Goal: Task Accomplishment & Management: Complete application form

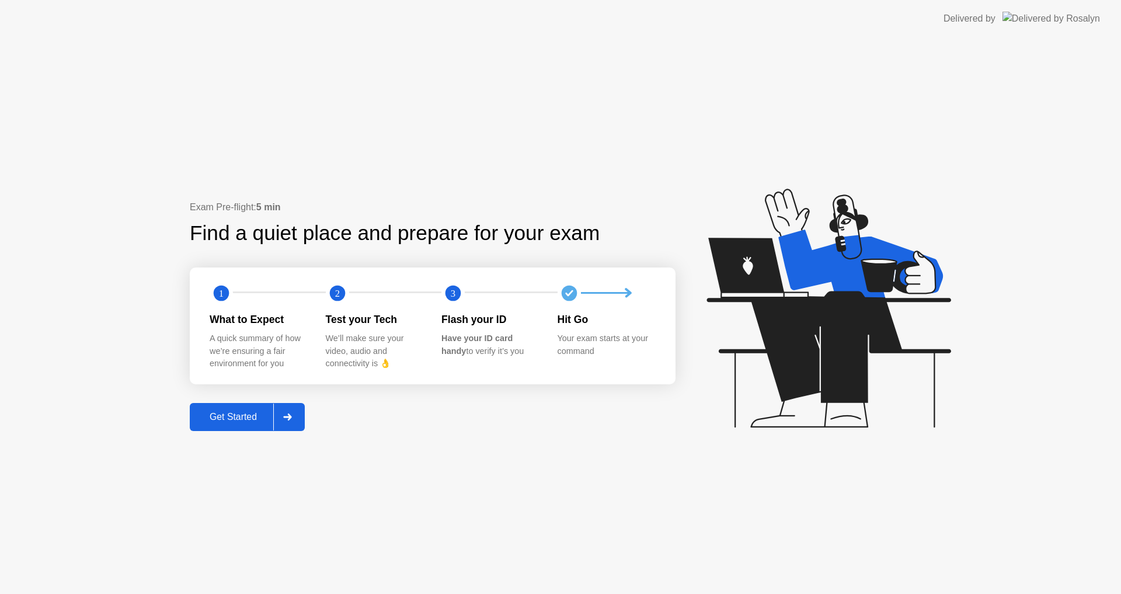
click at [221, 427] on button "Get Started" at bounding box center [247, 417] width 115 height 28
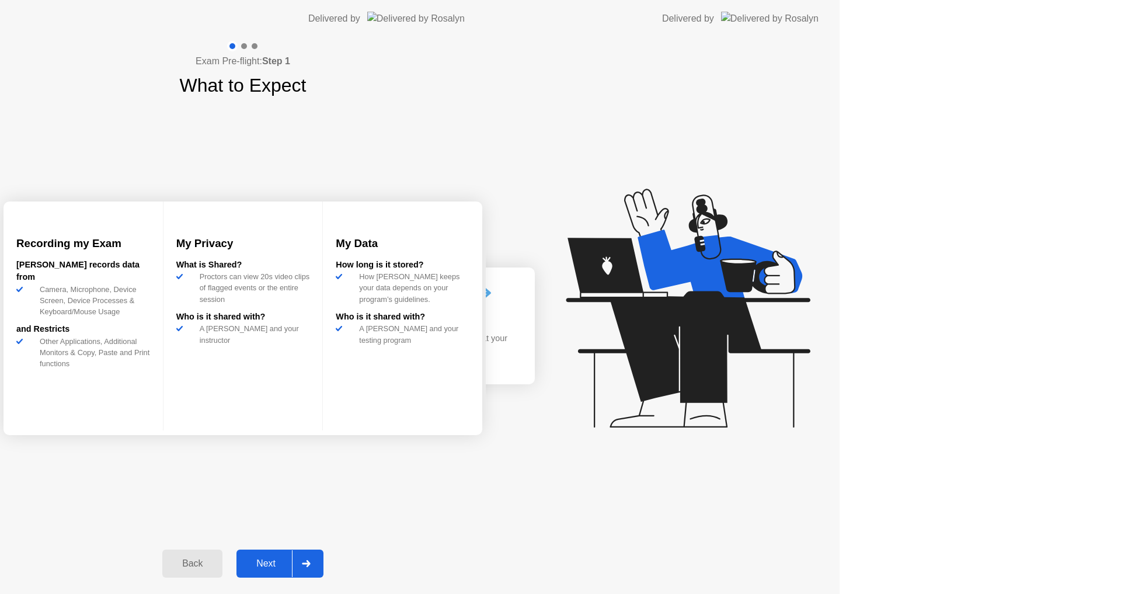
click at [271, 423] on div "Exam Pre-flight: Step 1 What to Expect Recording my Exam [PERSON_NAME] records …" at bounding box center [243, 315] width 486 height 556
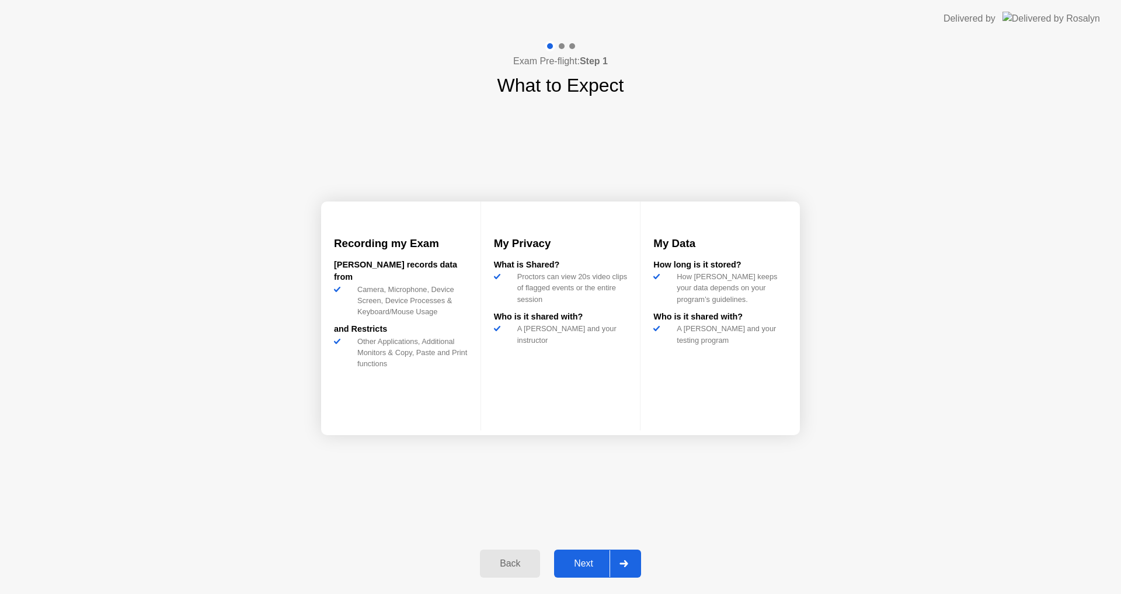
click at [592, 567] on div "Next" at bounding box center [583, 563] width 52 height 11
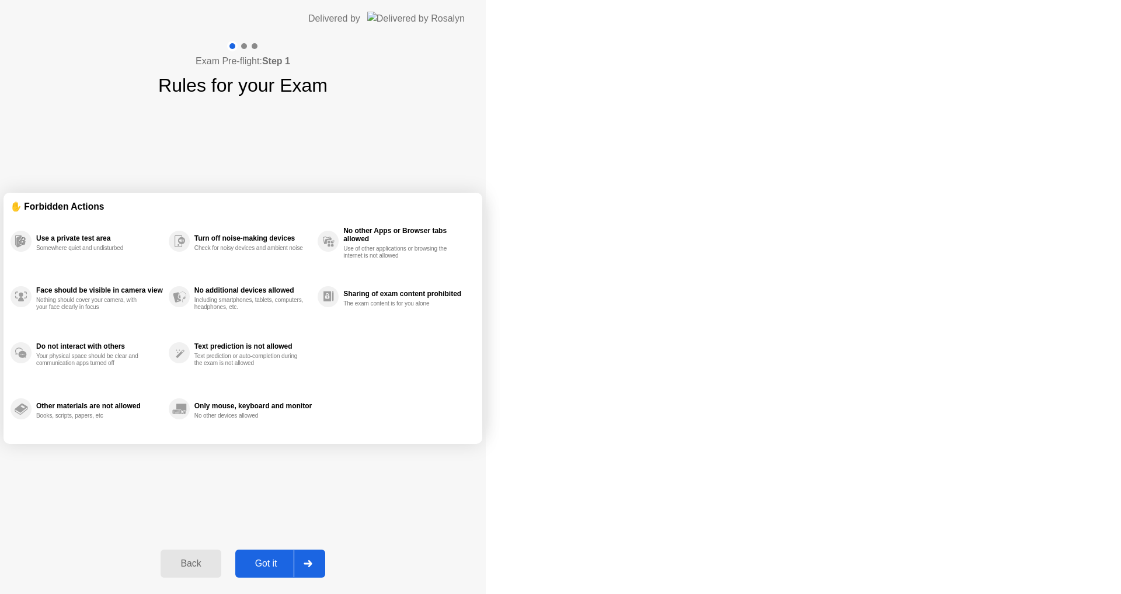
click at [312, 563] on icon at bounding box center [307, 563] width 8 height 7
select select "Available cameras"
select select "Available speakers"
select select "Available microphones"
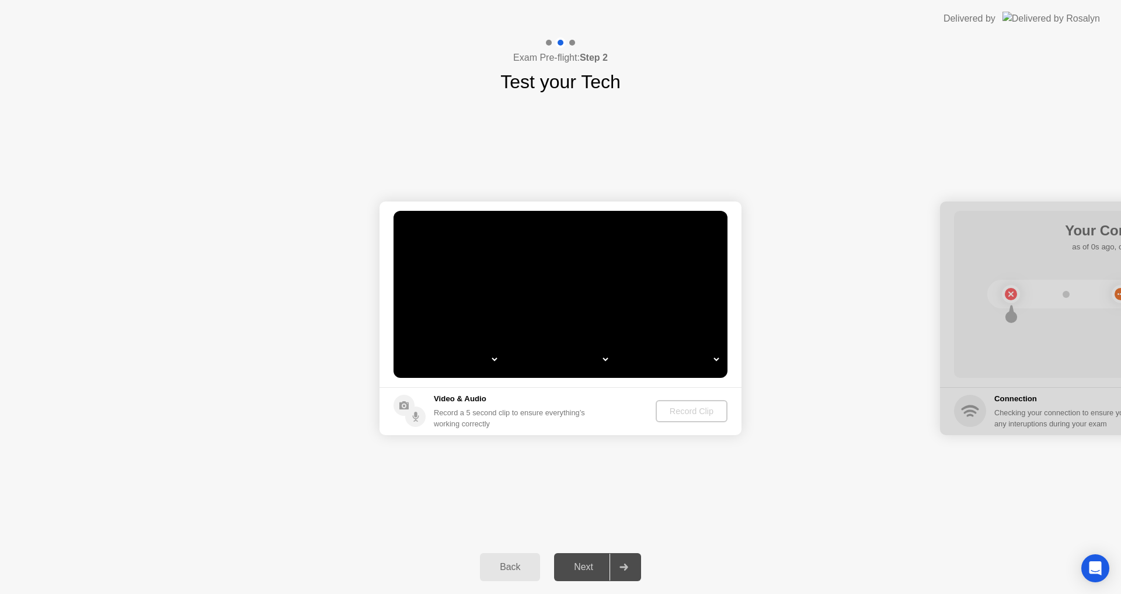
select select "*"
select select "*******"
select select "**********"
select select "*******"
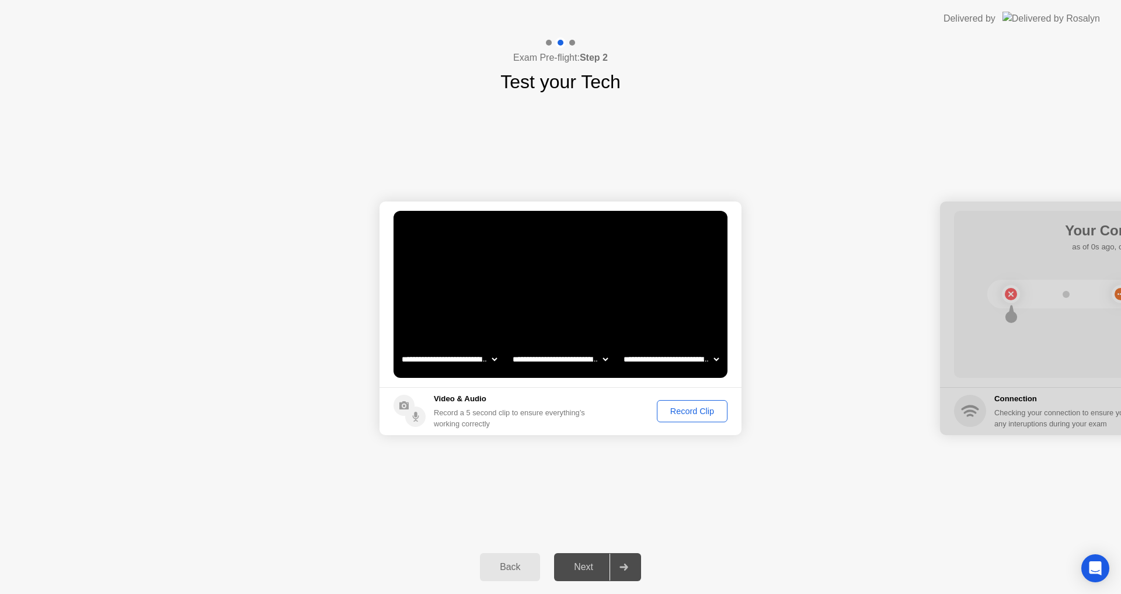
click at [705, 418] on button "Record Clip" at bounding box center [692, 411] width 71 height 22
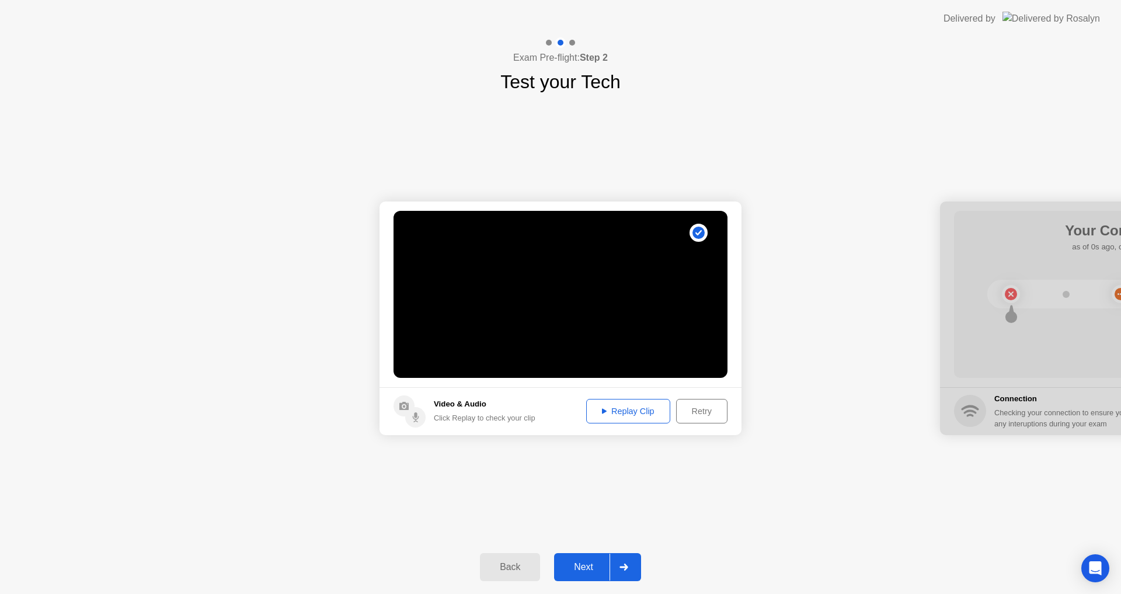
click at [619, 567] on div at bounding box center [623, 566] width 28 height 27
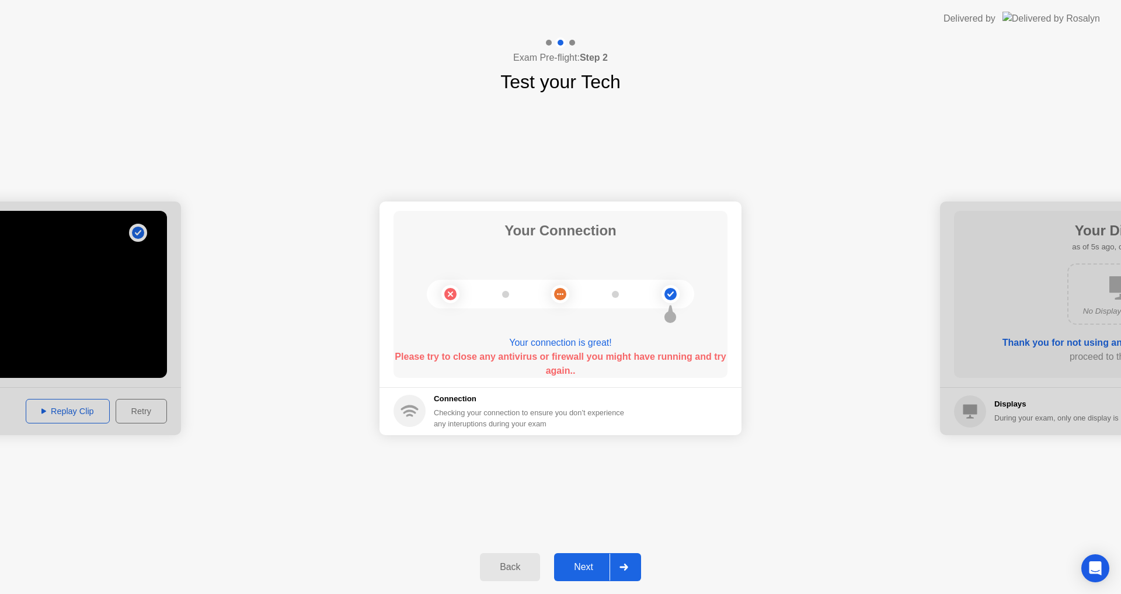
click at [598, 564] on div "Next" at bounding box center [583, 566] width 52 height 11
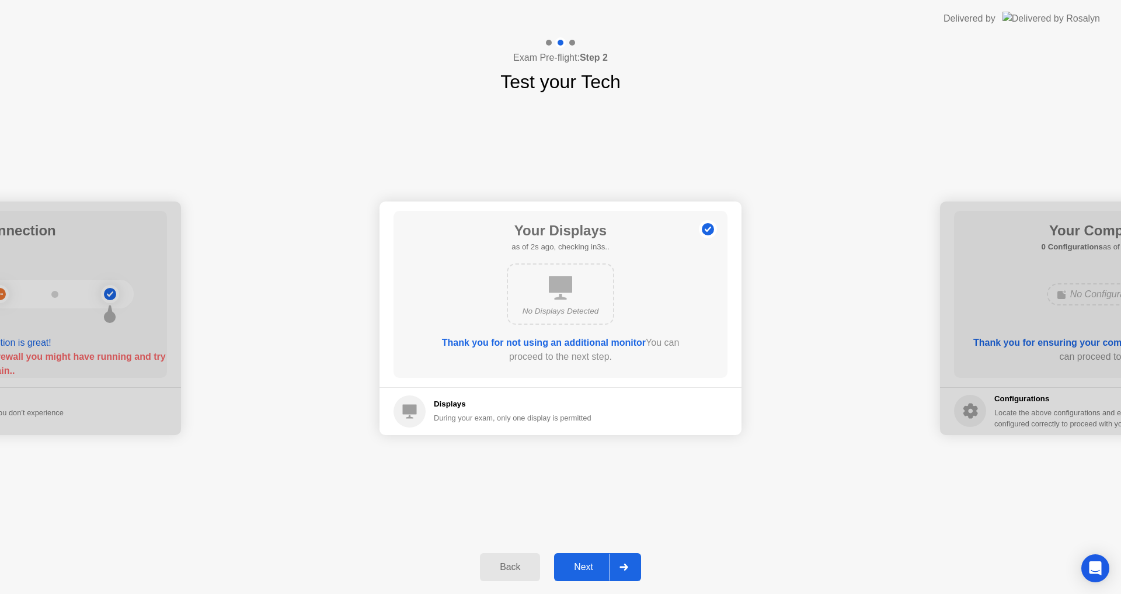
click at [598, 564] on div "Next" at bounding box center [583, 566] width 52 height 11
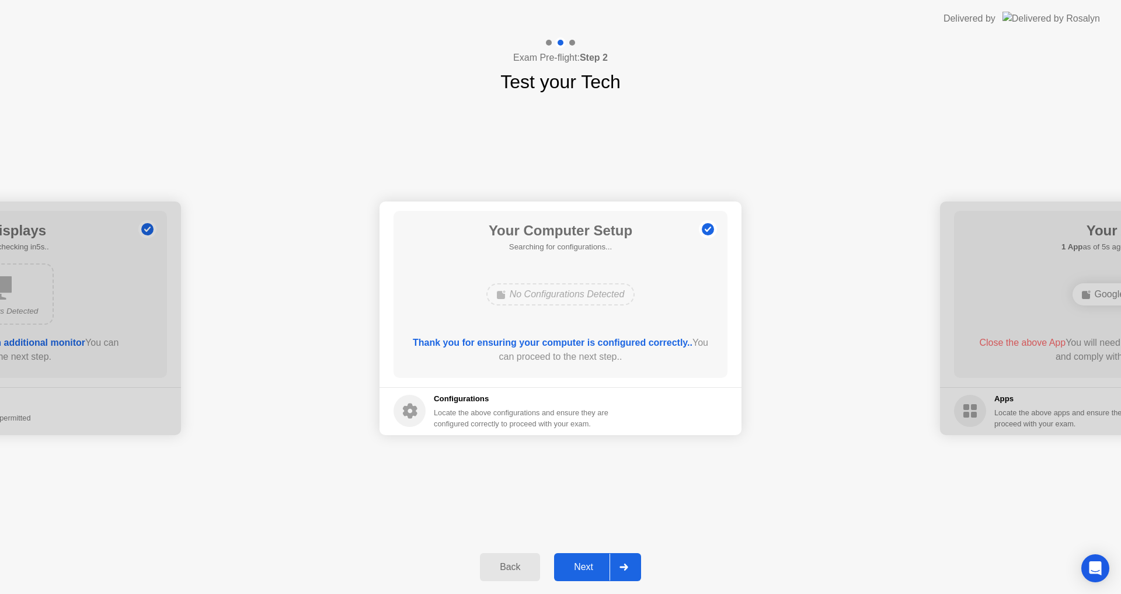
click at [591, 569] on div "Next" at bounding box center [583, 566] width 52 height 11
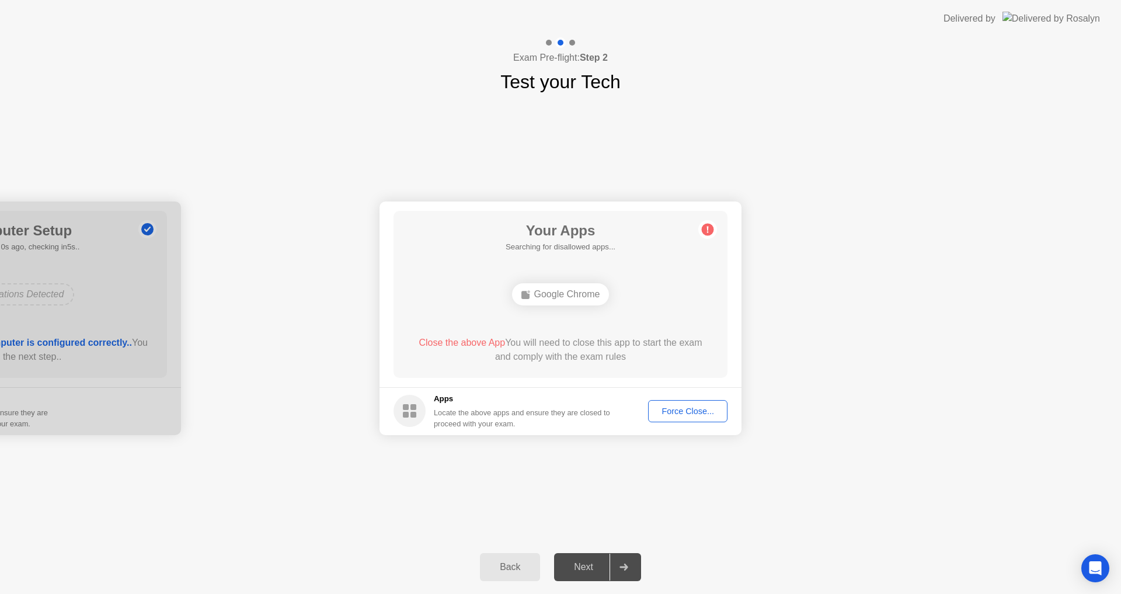
click at [672, 407] on div "Force Close..." at bounding box center [687, 410] width 71 height 9
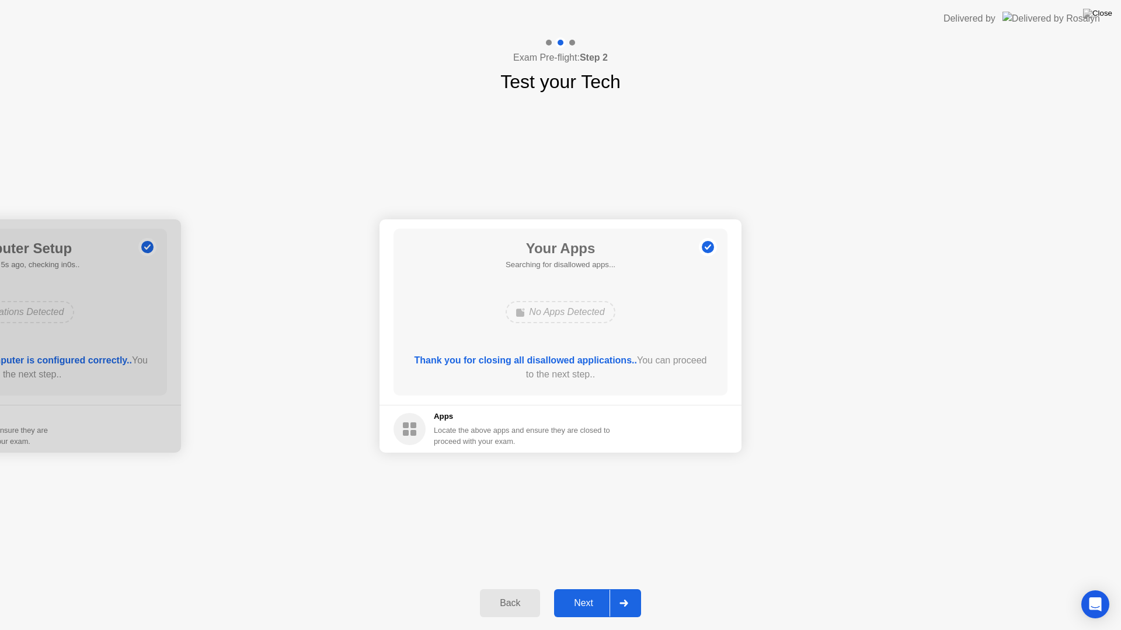
click at [589, 593] on button "Next" at bounding box center [597, 603] width 87 height 28
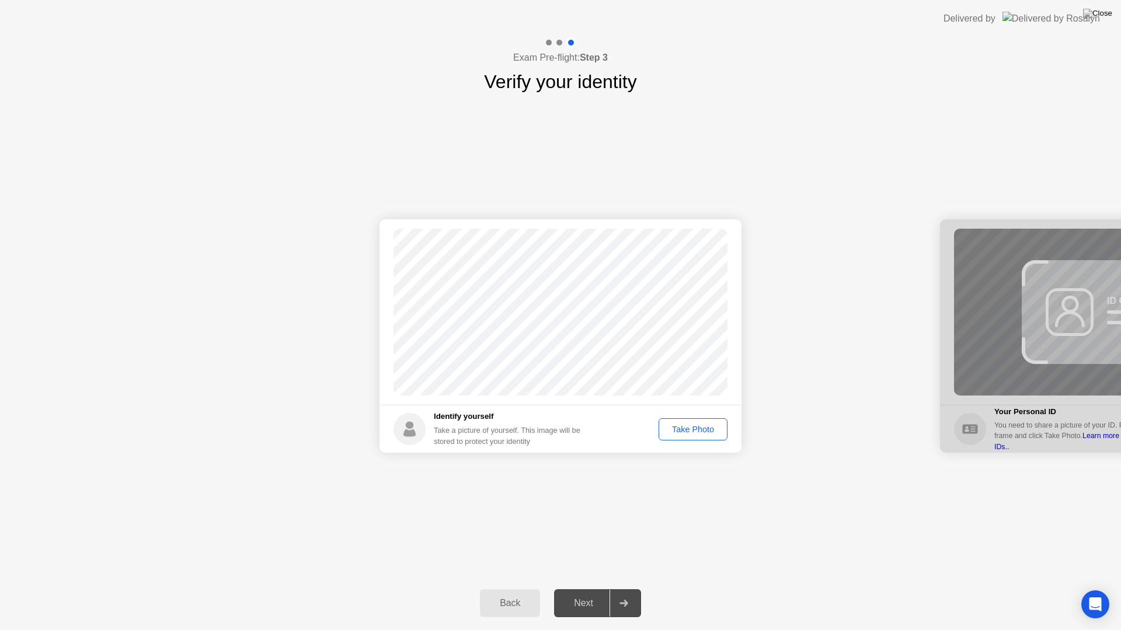
click at [700, 425] on div "Take Photo" at bounding box center [692, 429] width 61 height 9
click at [577, 593] on div "Next" at bounding box center [583, 603] width 52 height 11
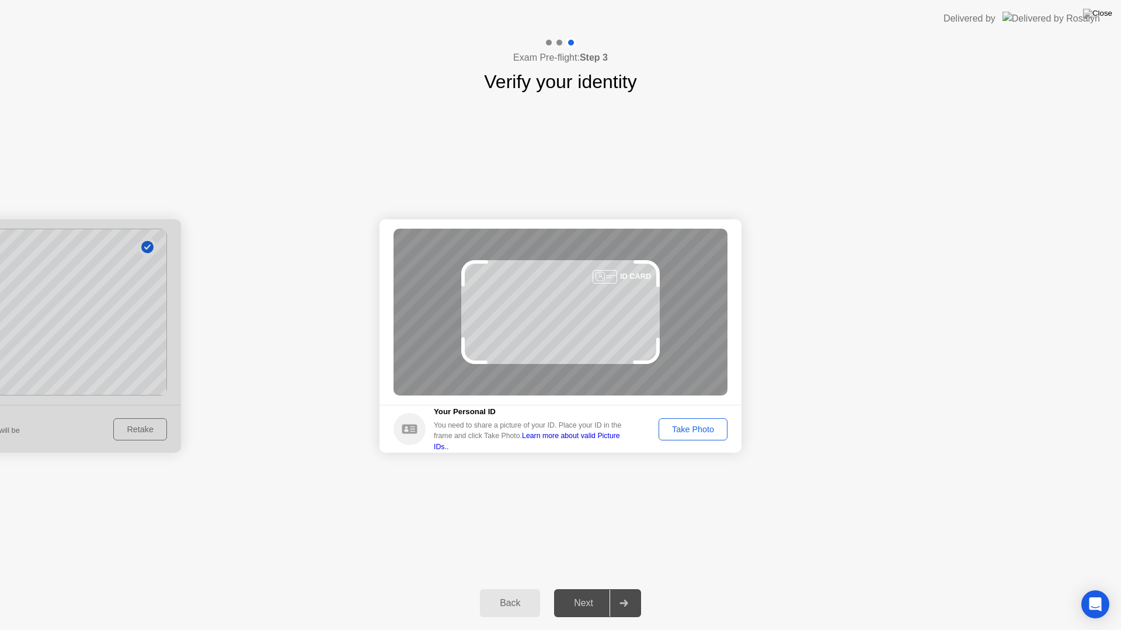
click at [577, 593] on div "Next" at bounding box center [583, 603] width 52 height 11
click at [689, 431] on div "Take Photo" at bounding box center [692, 429] width 61 height 9
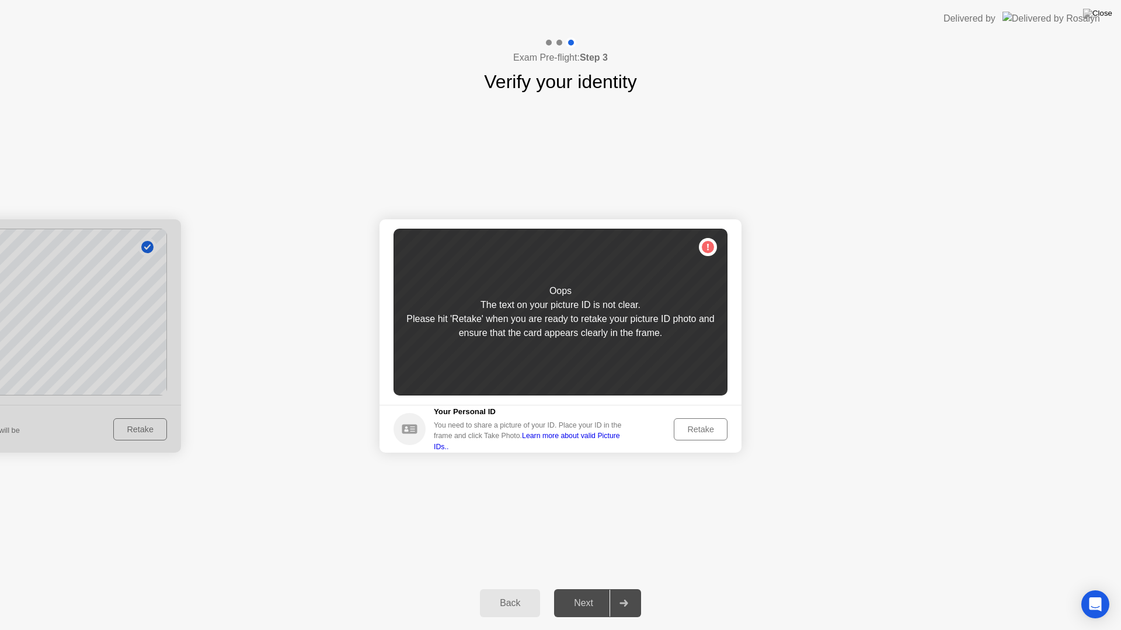
click at [706, 420] on button "Retake" at bounding box center [701, 429] width 54 height 22
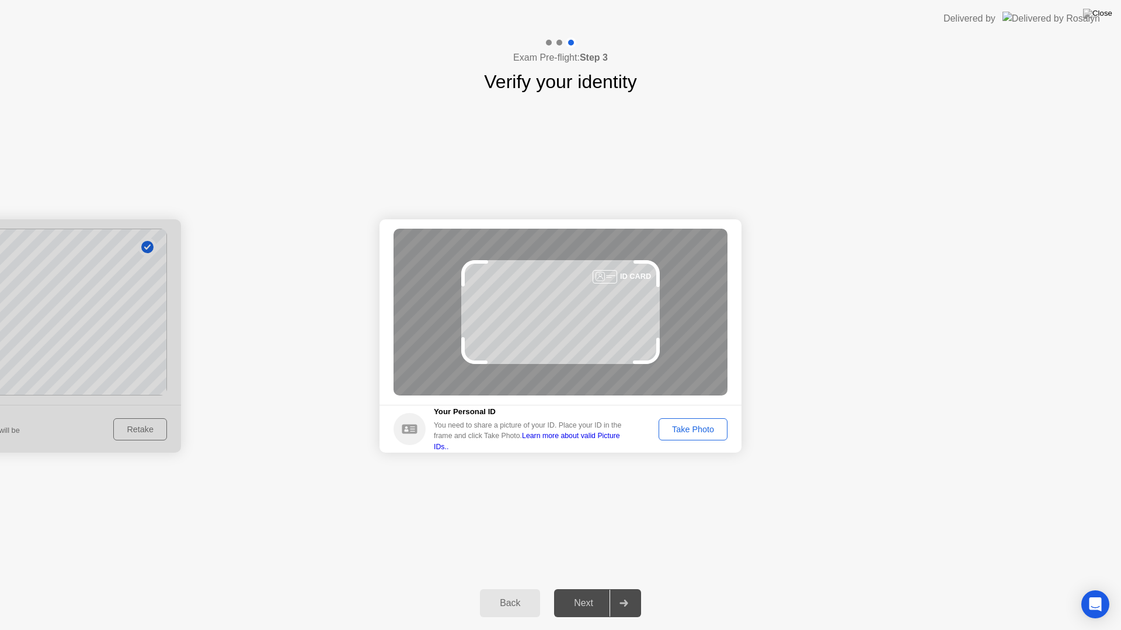
click at [707, 419] on button "Take Photo" at bounding box center [692, 429] width 69 height 22
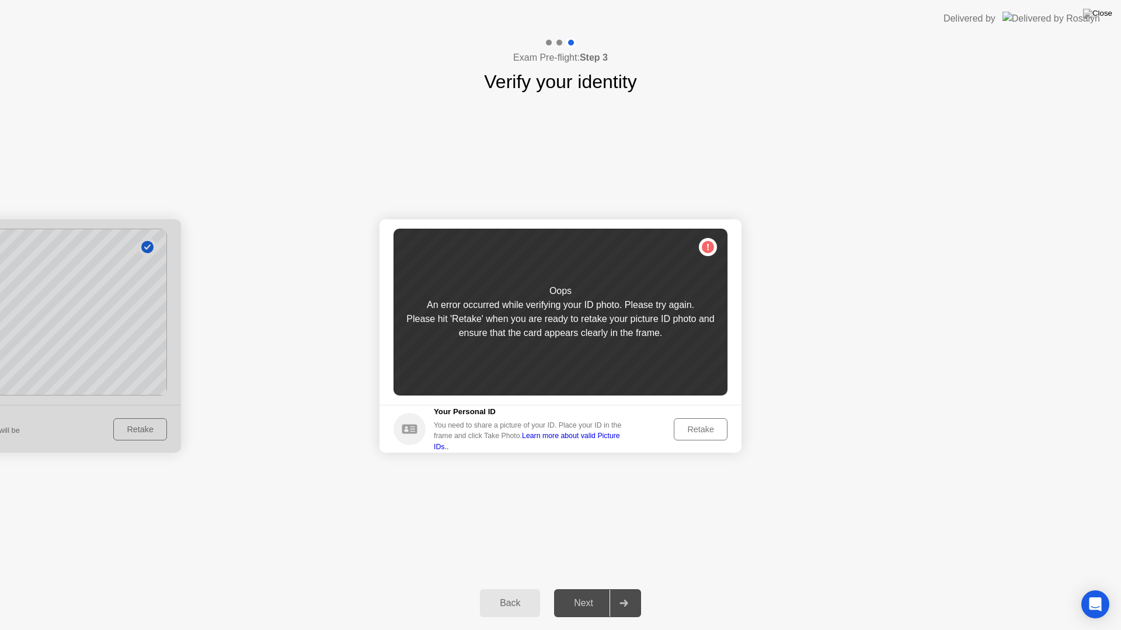
click at [703, 432] on div "Retake" at bounding box center [701, 429] width 46 height 9
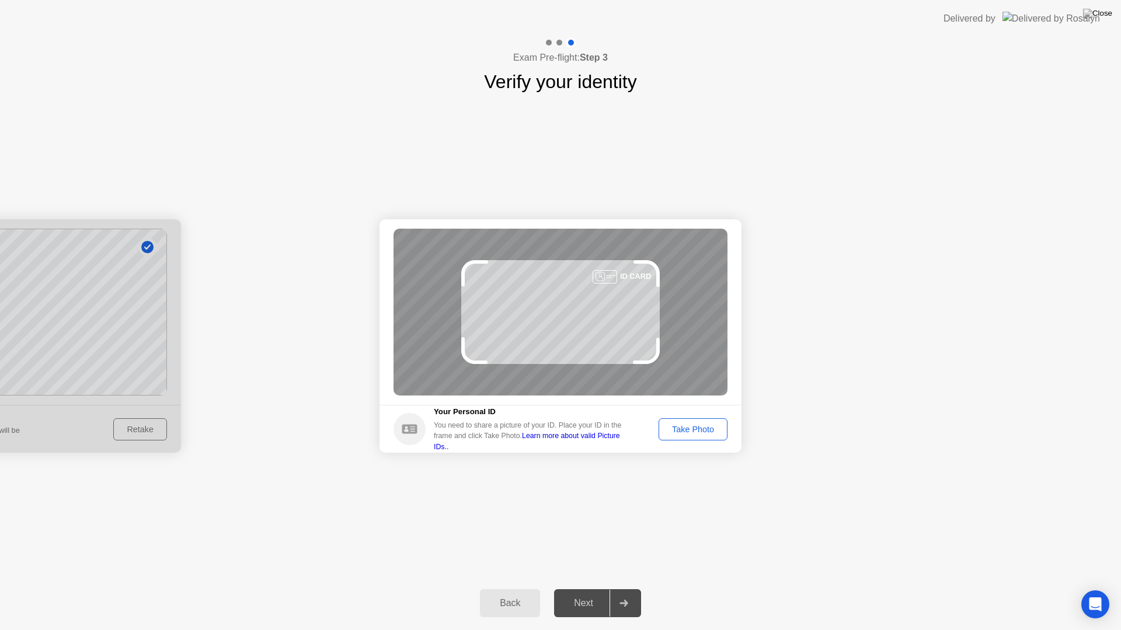
click at [703, 433] on div "Take Photo" at bounding box center [692, 429] width 61 height 9
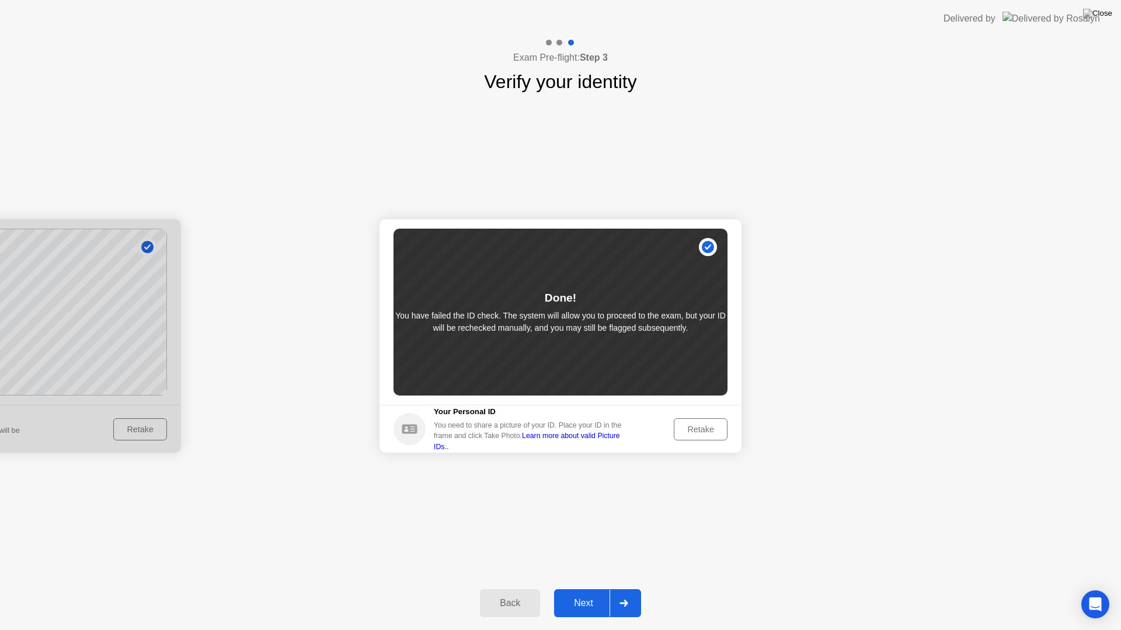
click at [586, 593] on div "Next" at bounding box center [583, 603] width 52 height 11
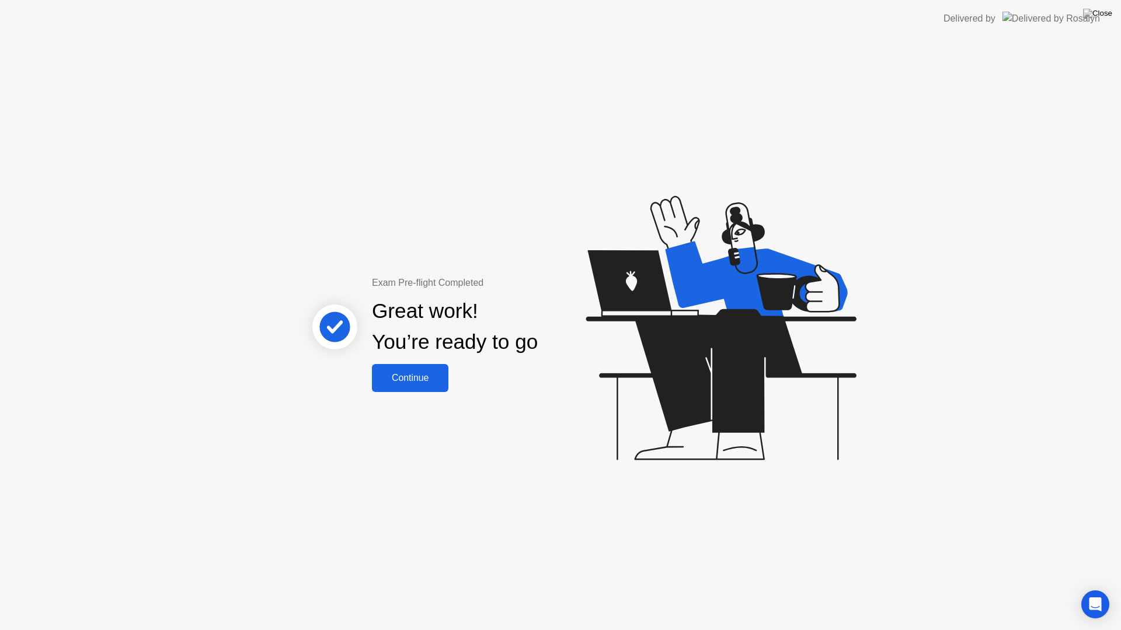
click at [434, 374] on div "Continue" at bounding box center [409, 378] width 69 height 11
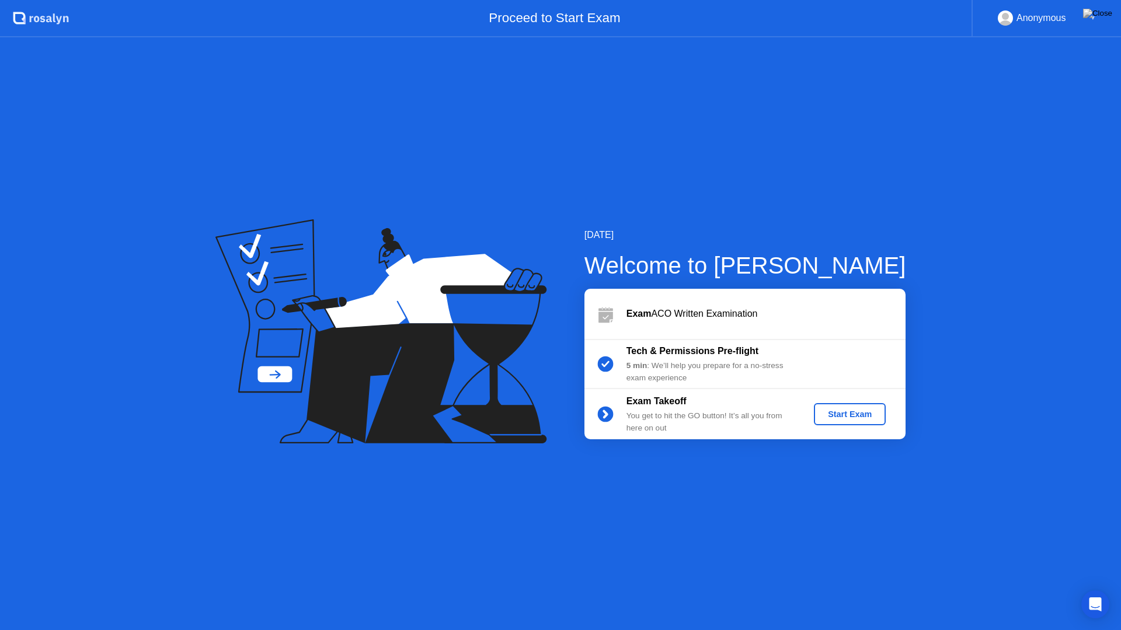
click at [862, 416] on div "Start Exam" at bounding box center [849, 414] width 62 height 9
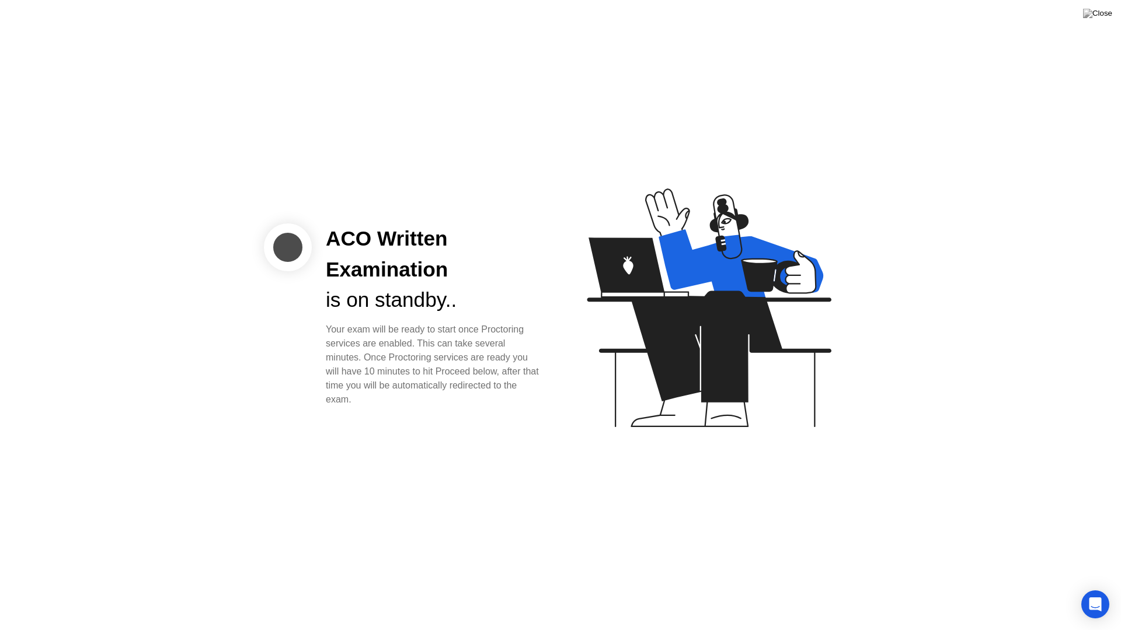
click at [340, 374] on div "Your exam will be ready to start once Proctoring services are enabled. This can…" at bounding box center [434, 365] width 216 height 84
click at [288, 395] on div "ACO Written Examination is on standby.. Your exam will be ready to start once P…" at bounding box center [410, 315] width 292 height 183
drag, startPoint x: 420, startPoint y: 358, endPoint x: 435, endPoint y: 366, distance: 17.2
click at [420, 358] on div "Your exam will be ready to start once Proctoring services are enabled. This can…" at bounding box center [434, 365] width 216 height 84
click at [1088, 593] on icon "Open Intercom Messenger" at bounding box center [1094, 604] width 15 height 15
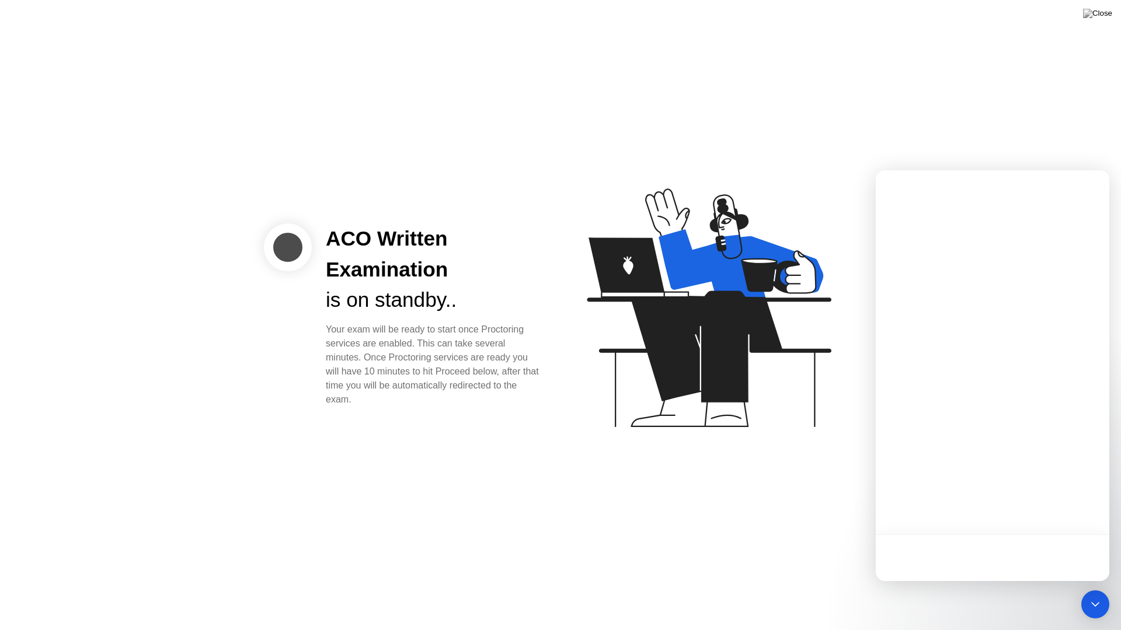
click at [1081, 142] on div "ACO Written Examination is on standby.. Your exam will be ready to start once P…" at bounding box center [560, 315] width 1121 height 630
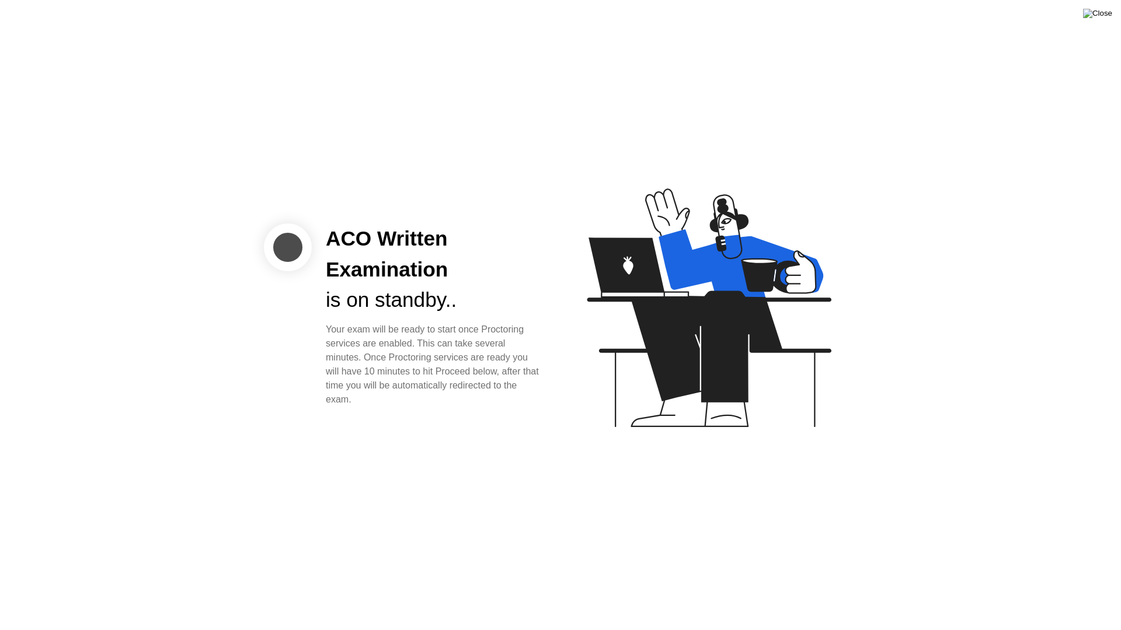
click at [1107, 16] on img at bounding box center [1097, 13] width 29 height 9
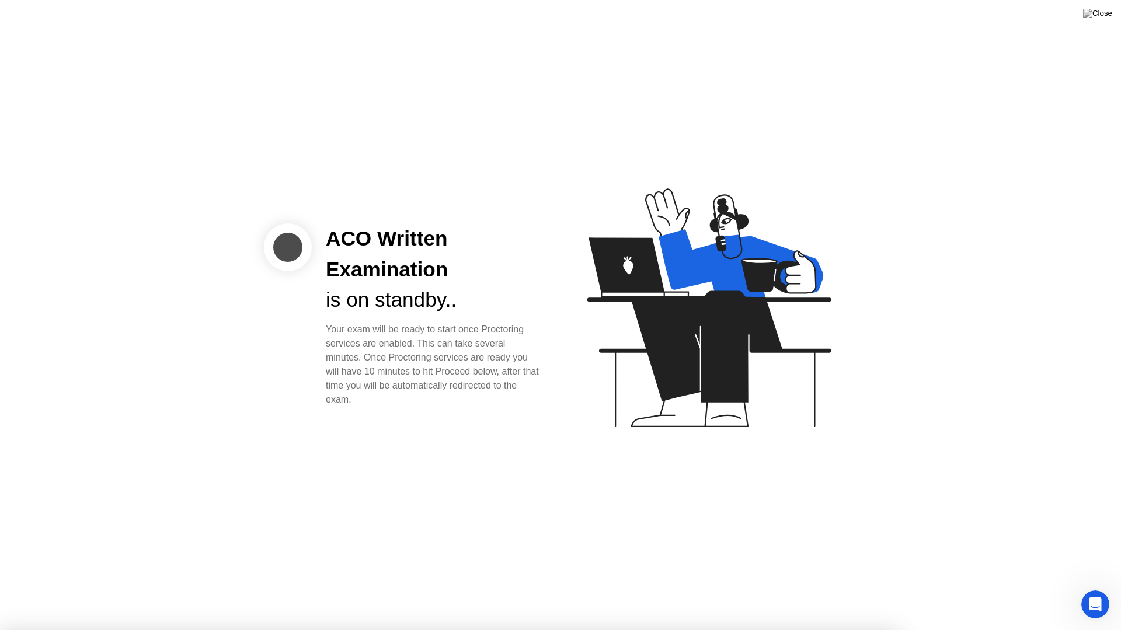
click at [776, 593] on div at bounding box center [560, 630] width 1121 height 0
click at [1103, 16] on img at bounding box center [1097, 13] width 29 height 9
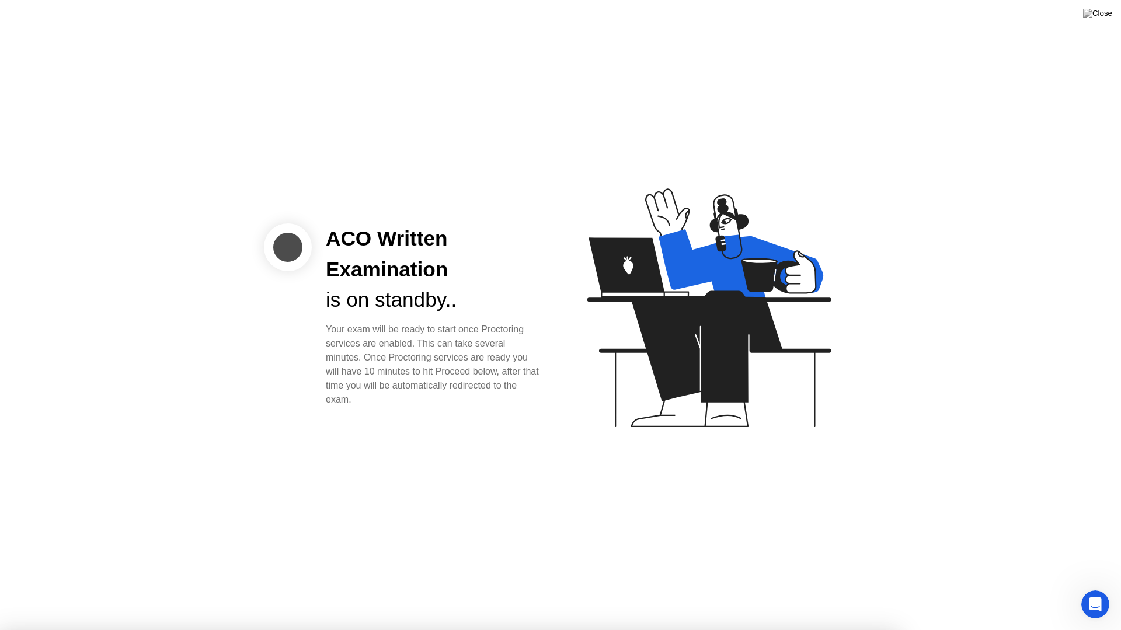
drag, startPoint x: 266, startPoint y: 456, endPoint x: 472, endPoint y: 503, distance: 210.7
click at [464, 494] on div "ACO Written Examination is on standby.. Your exam will be ready to start once P…" at bounding box center [560, 315] width 1121 height 630
drag, startPoint x: 562, startPoint y: 515, endPoint x: 584, endPoint y: 511, distance: 22.0
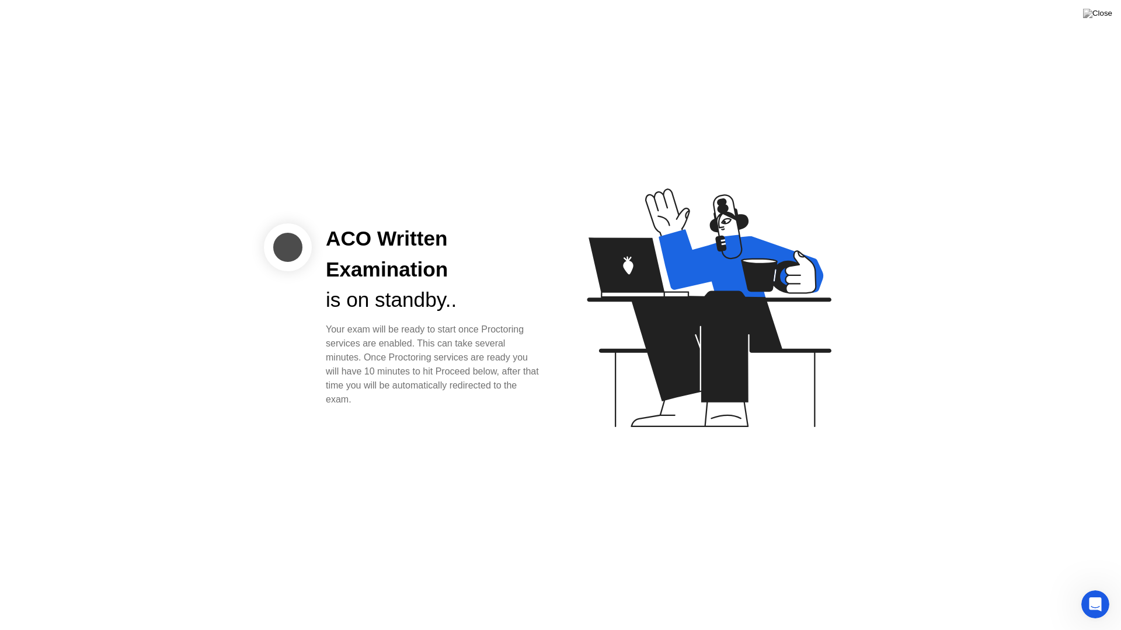
click at [583, 515] on div "ACO Written Examination is on standby.. Your exam will be ready to start once P…" at bounding box center [560, 315] width 1121 height 630
click at [582, 511] on div "ACO Written Examination is on standby.. Your exam will be ready to start once P…" at bounding box center [560, 315] width 1121 height 630
click at [577, 452] on div "ACO Written Examination is on standby.. Your exam will be ready to start once P…" at bounding box center [560, 315] width 1121 height 630
click at [325, 274] on div "ACO Written Examination is on standby.. Your exam will be ready to start once P…" at bounding box center [434, 315] width 244 height 183
click at [109, 193] on div "ACO Written Examination is on standby.. Your exam will be ready to start once P…" at bounding box center [560, 315] width 1121 height 630
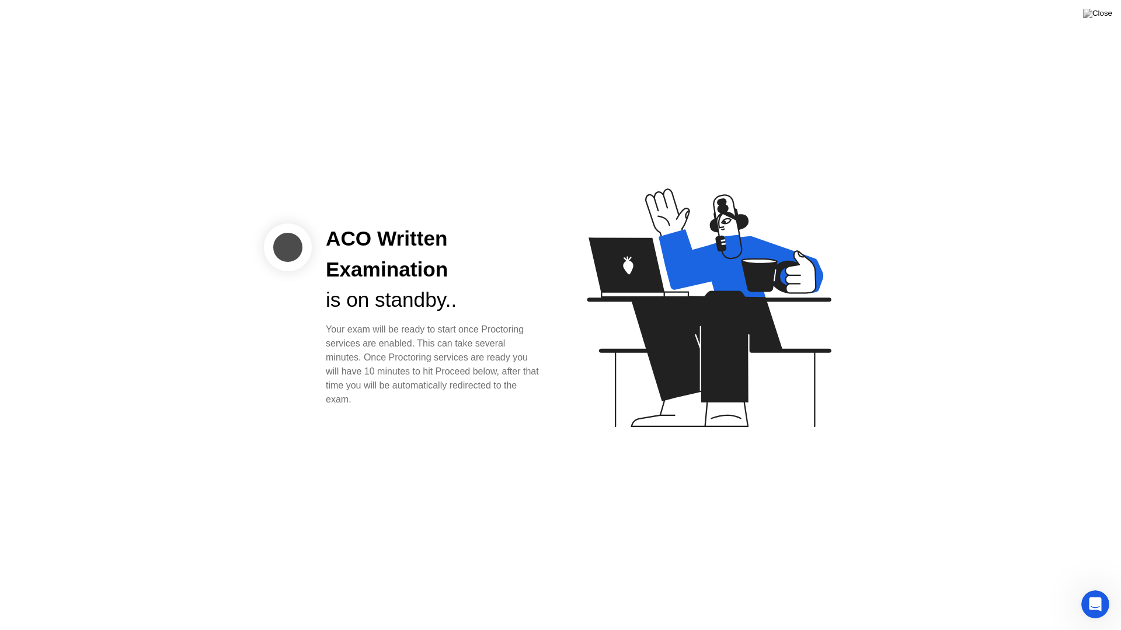
click at [239, 250] on div "ACO Written Examination is on standby.. Your exam will be ready to start once P…" at bounding box center [560, 315] width 1121 height 630
click at [284, 267] on div at bounding box center [288, 248] width 48 height 48
drag, startPoint x: 524, startPoint y: 93, endPoint x: 515, endPoint y: 97, distance: 9.4
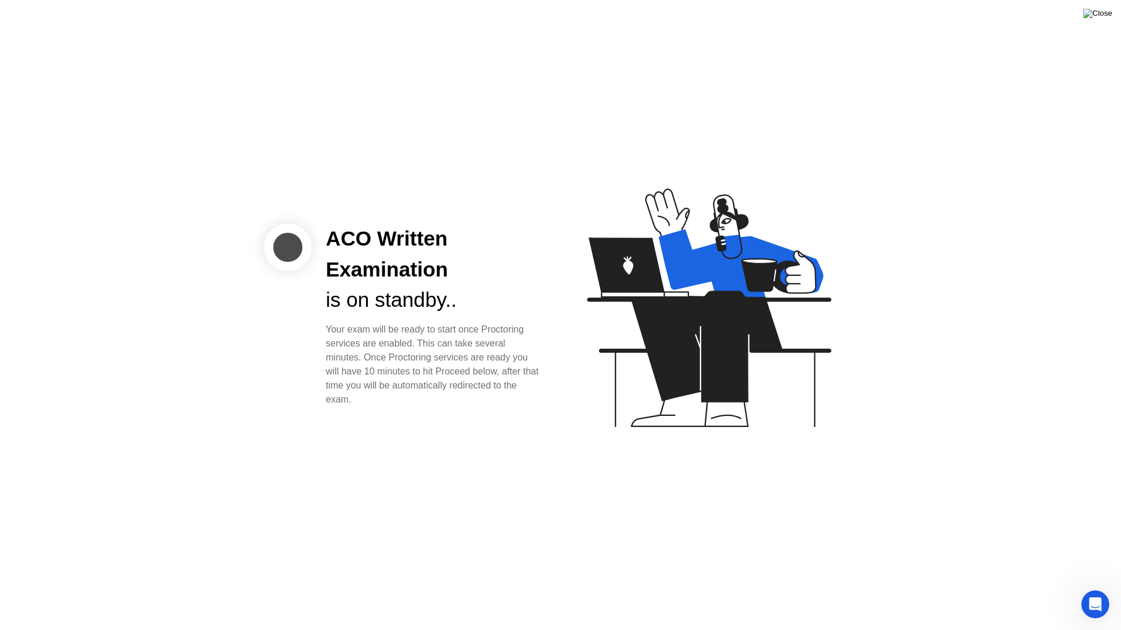
click at [1107, 11] on img at bounding box center [1097, 13] width 29 height 9
click at [1107, 16] on img at bounding box center [1097, 13] width 29 height 9
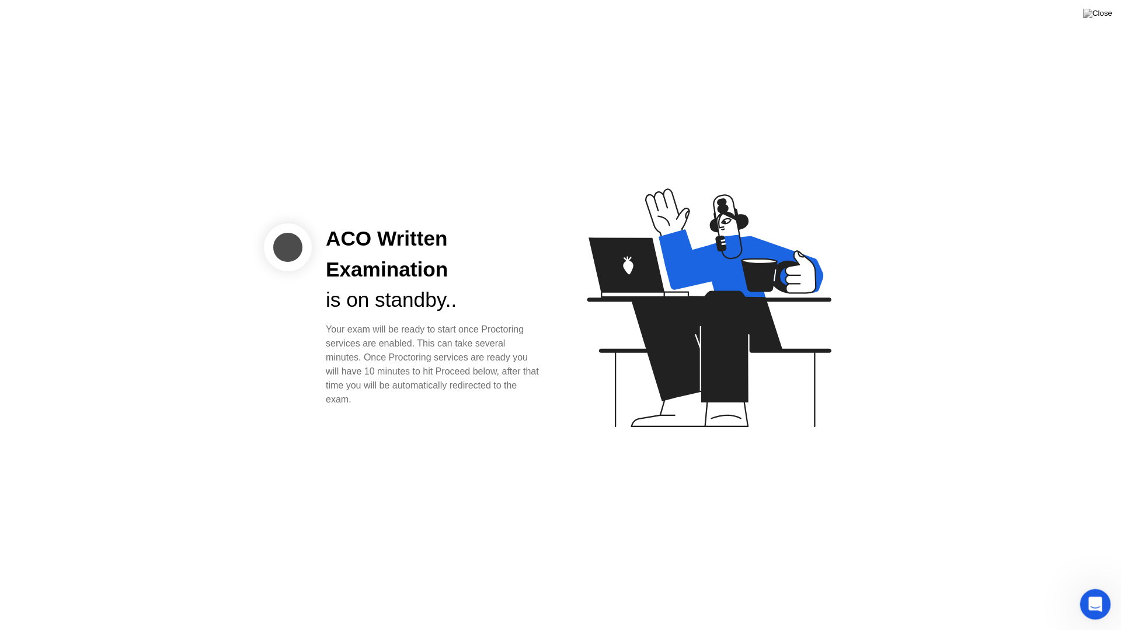
click at [1099, 593] on icon "Open Intercom Messenger" at bounding box center [1093, 603] width 19 height 19
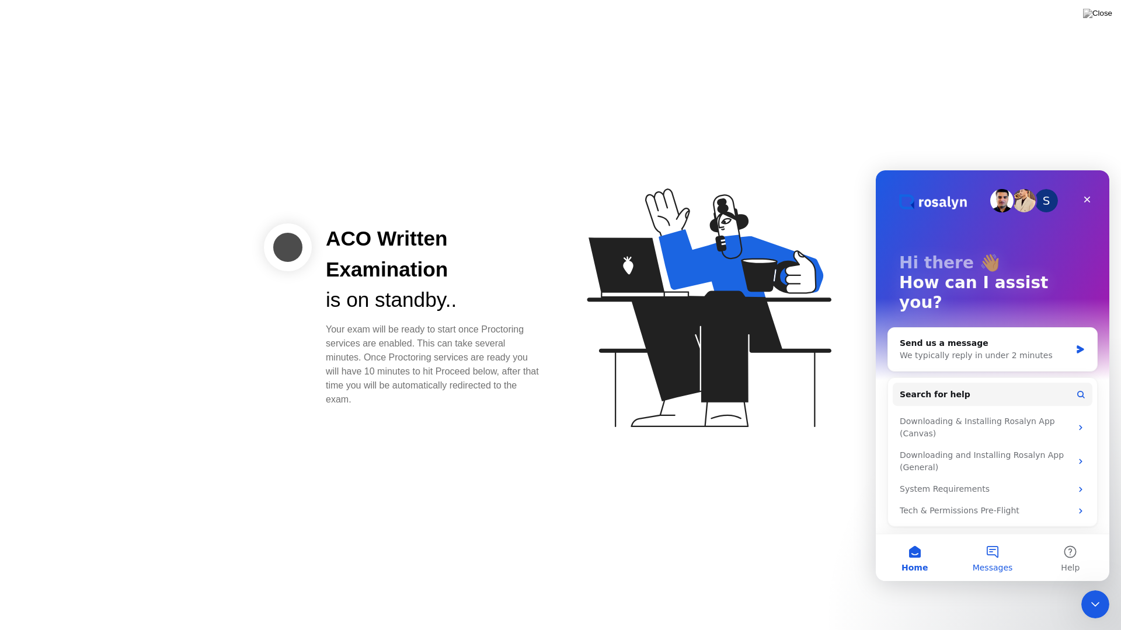
click at [992, 546] on button "Messages" at bounding box center [992, 558] width 78 height 47
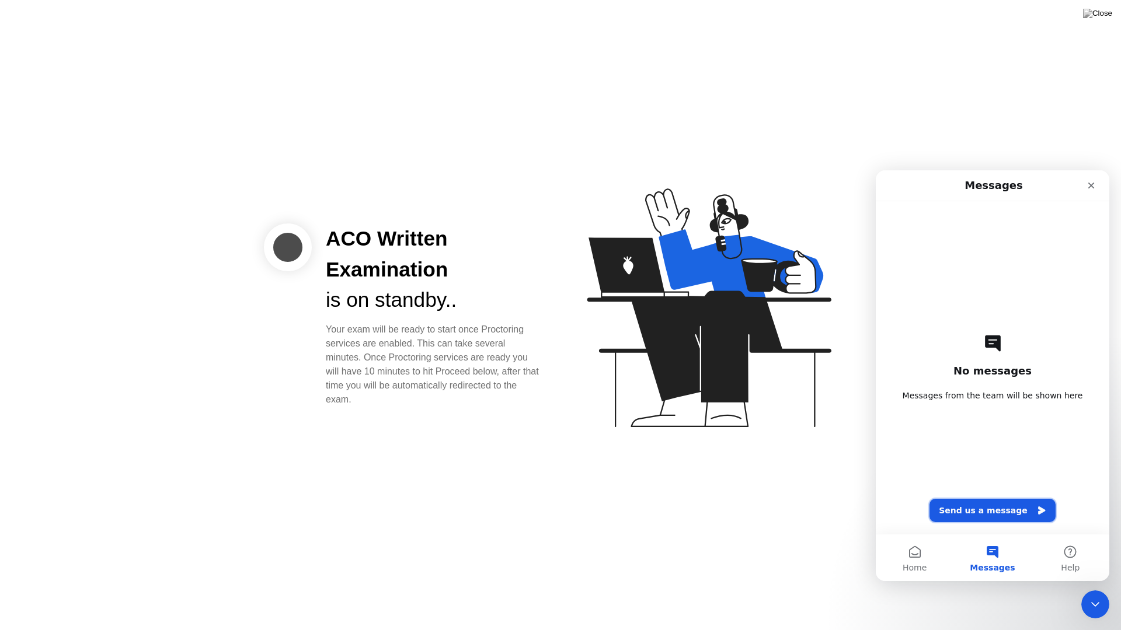
click at [985, 504] on button "Send us a message" at bounding box center [992, 510] width 126 height 23
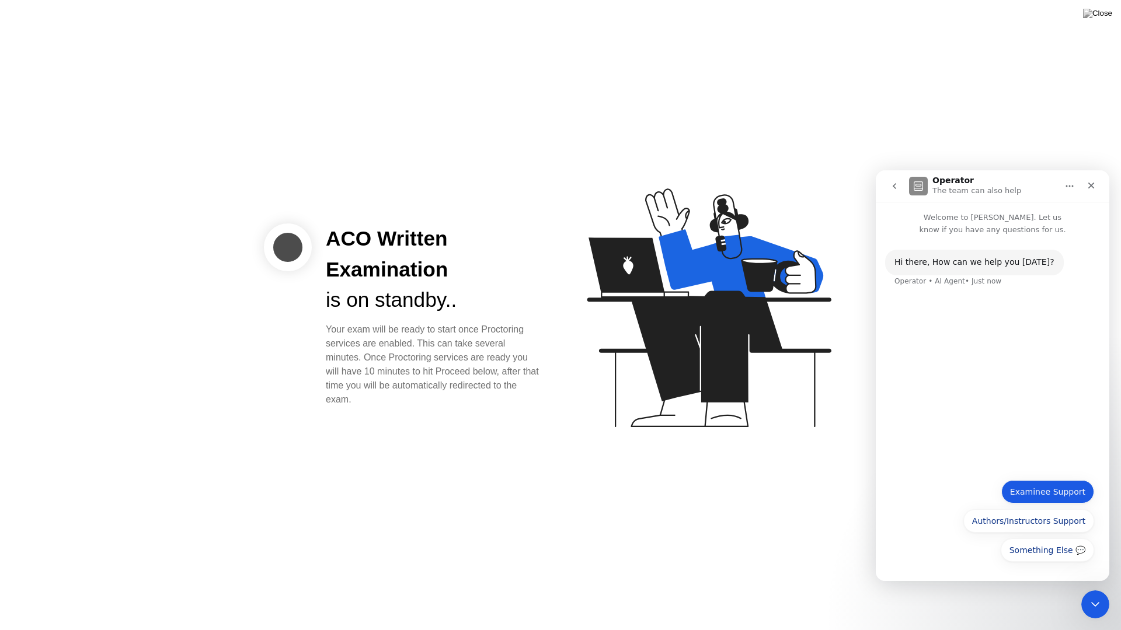
click at [1059, 499] on button "Examinee Support" at bounding box center [1047, 491] width 93 height 23
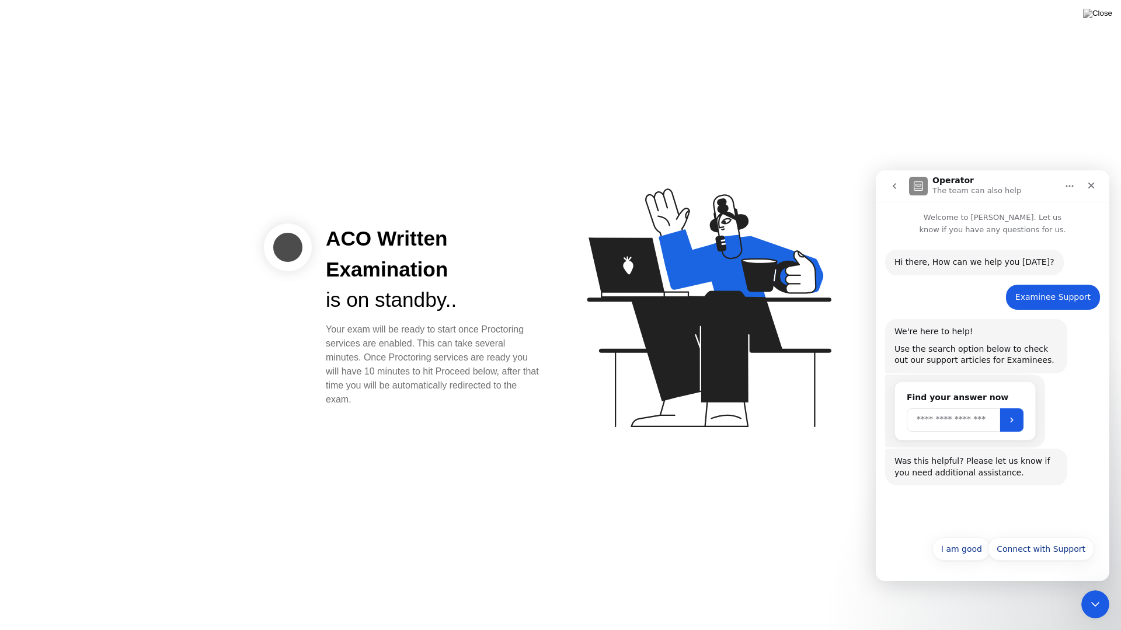
click at [967, 427] on input "Search" at bounding box center [952, 420] width 93 height 23
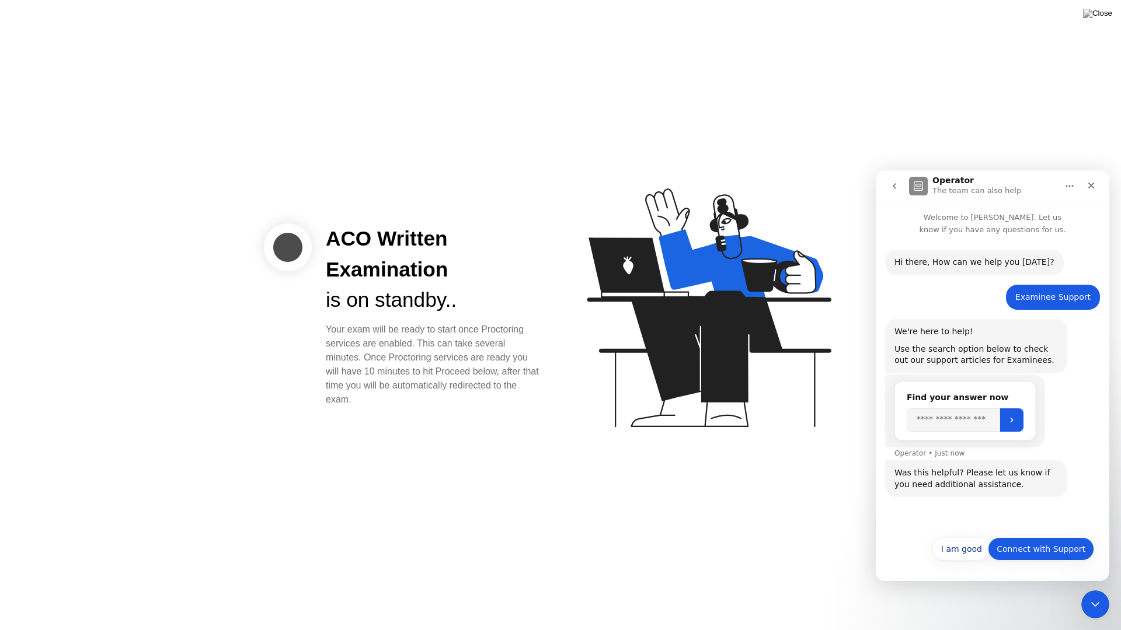
click at [1054, 551] on button "Connect with Support" at bounding box center [1041, 549] width 106 height 23
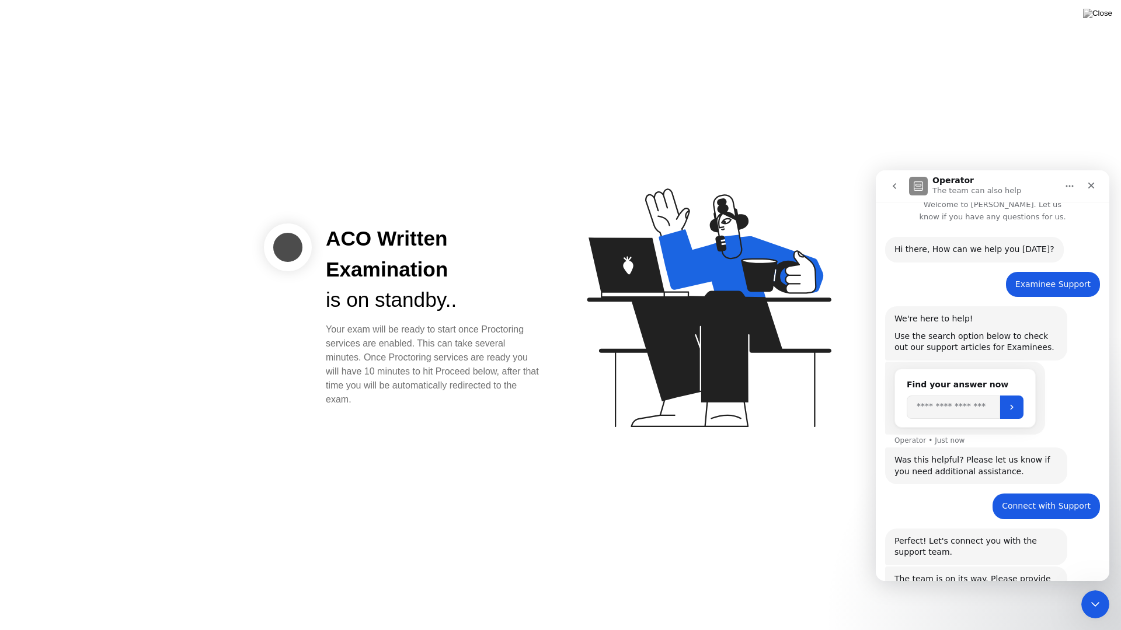
scroll to position [152, 0]
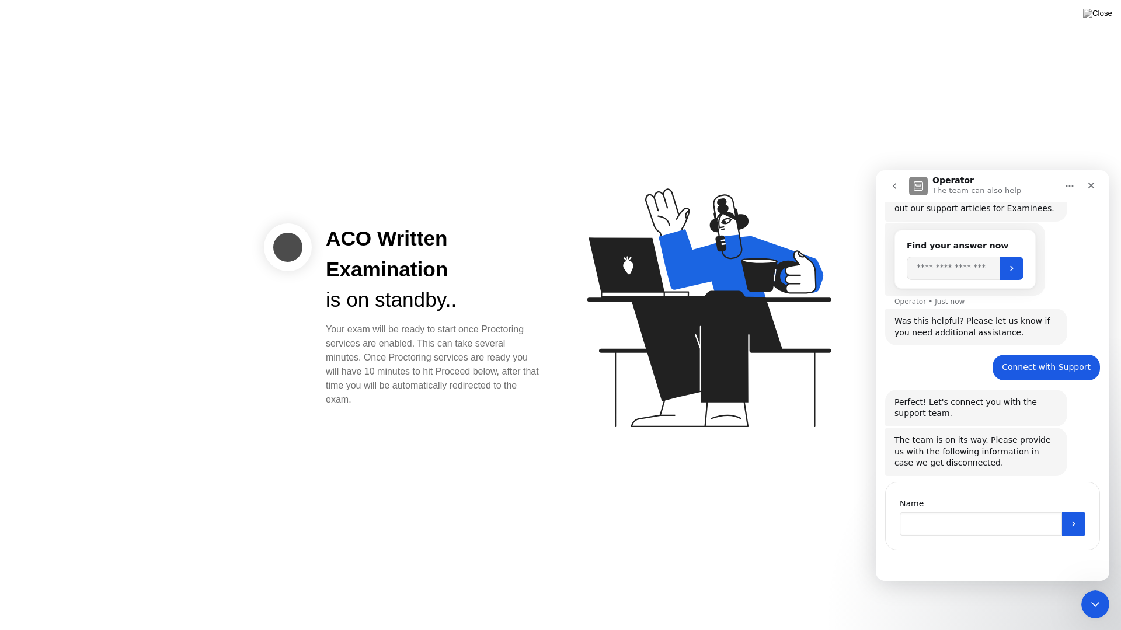
click at [954, 530] on input "Name" at bounding box center [980, 523] width 162 height 23
type input "**********"
click at [1072, 525] on icon "Submit" at bounding box center [1073, 523] width 3 height 5
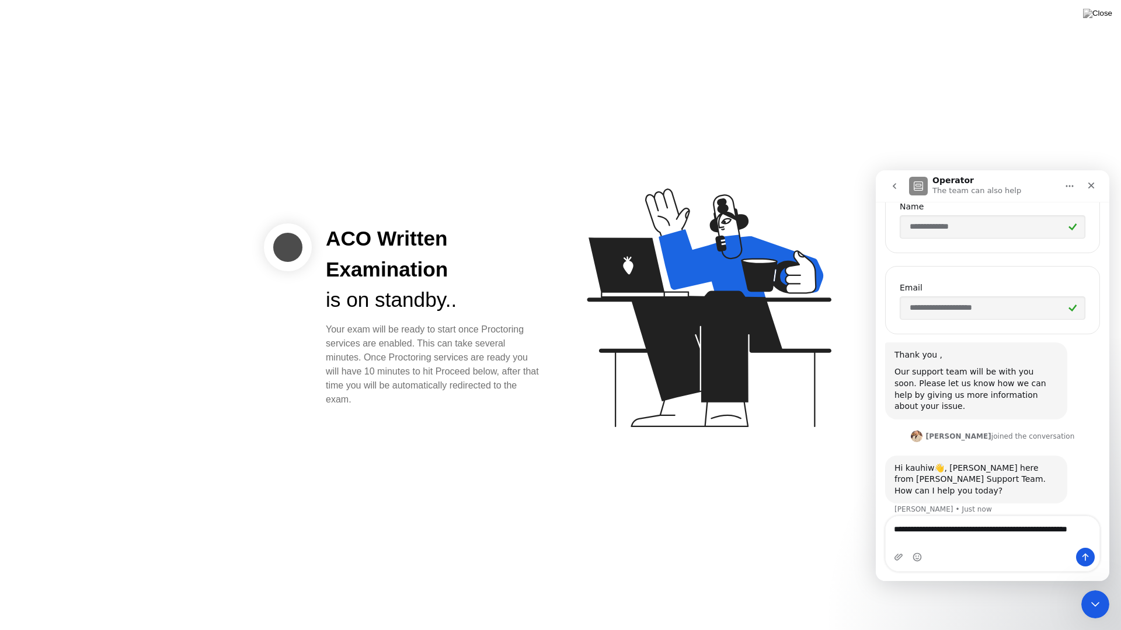
scroll to position [449, 0]
type textarea "**********"
click at [1088, 558] on icon "Send a message…" at bounding box center [1084, 557] width 9 height 9
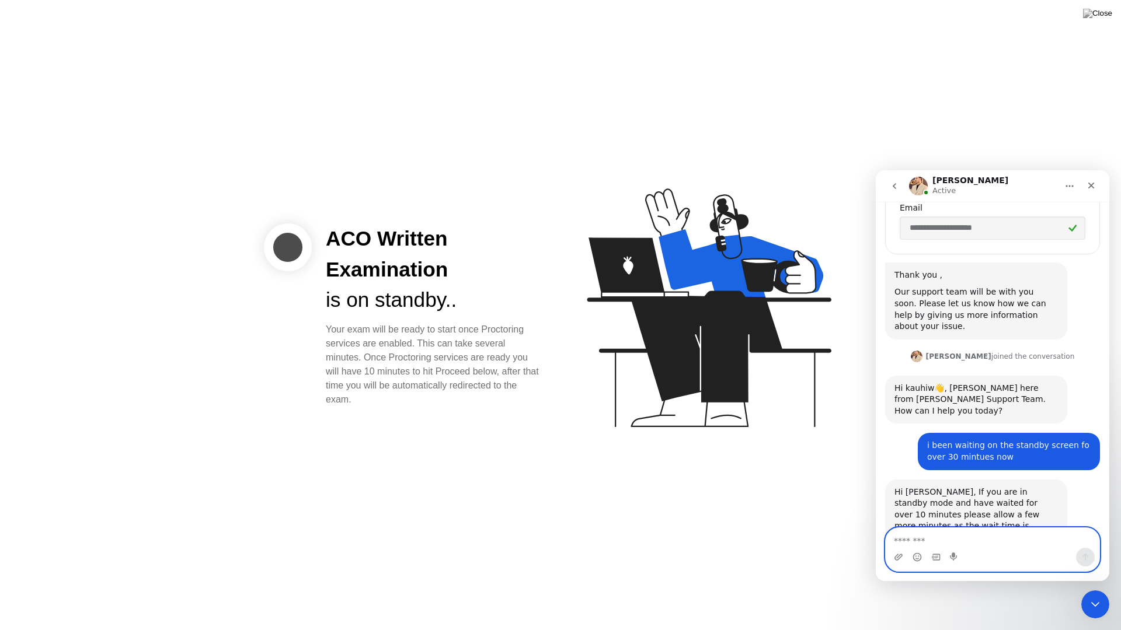
scroll to position [605, 0]
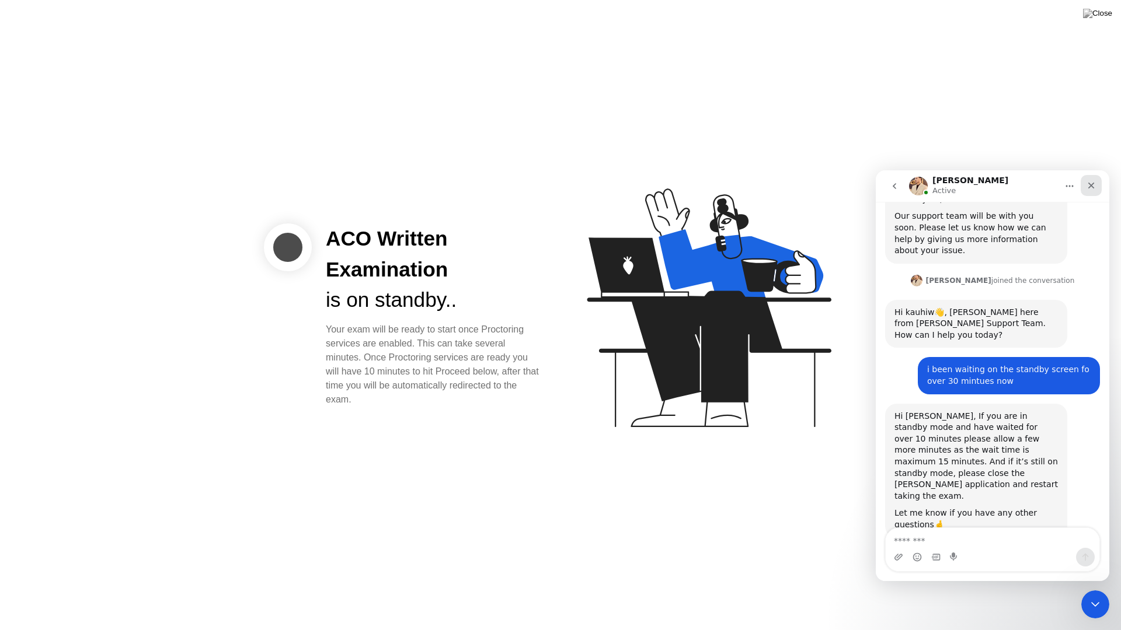
click at [1091, 188] on icon "Close" at bounding box center [1090, 185] width 9 height 9
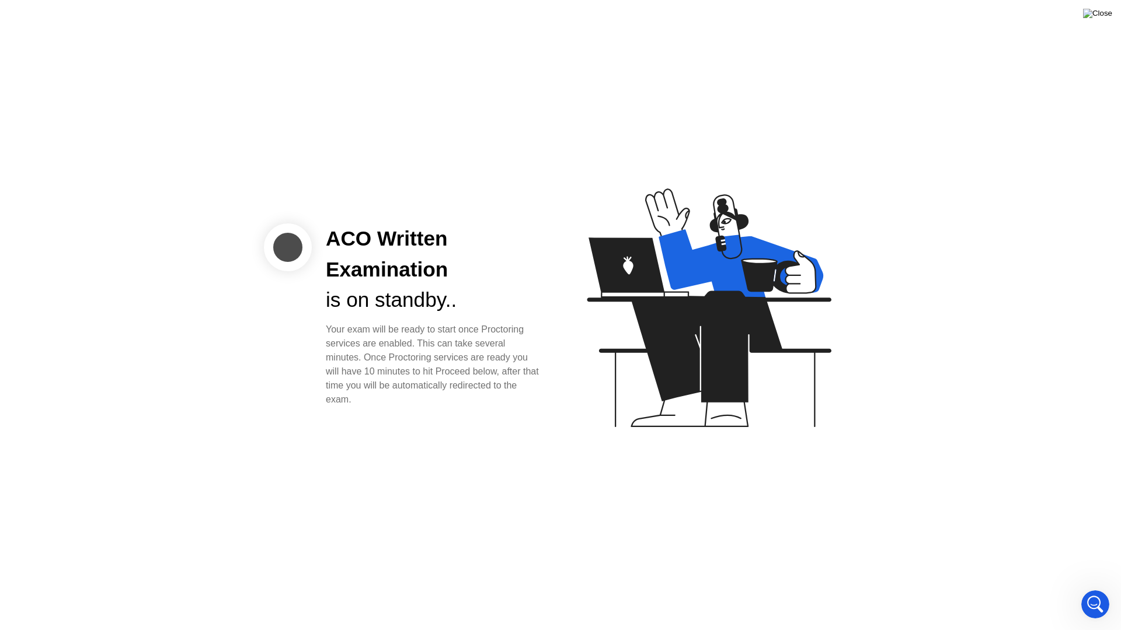
click at [1102, 9] on img at bounding box center [1097, 13] width 29 height 9
drag, startPoint x: 528, startPoint y: 335, endPoint x: 543, endPoint y: 331, distance: 16.3
drag, startPoint x: 543, startPoint y: 331, endPoint x: 538, endPoint y: 334, distance: 6.0
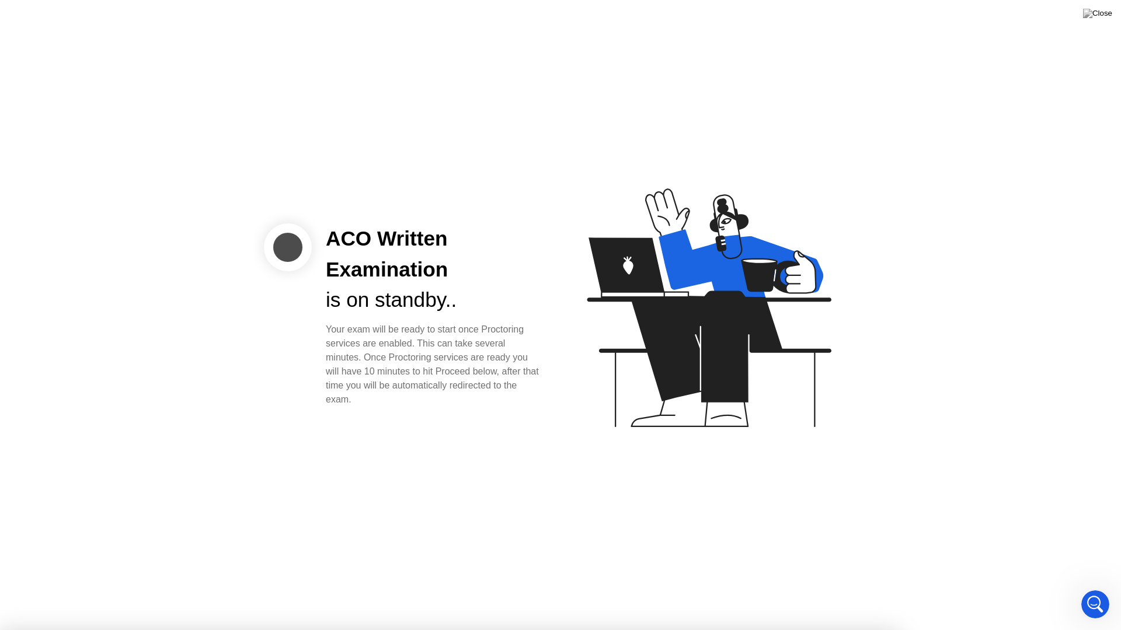
drag, startPoint x: 528, startPoint y: 341, endPoint x: 546, endPoint y: 336, distance: 18.8
